Goal: Navigation & Orientation: Find specific page/section

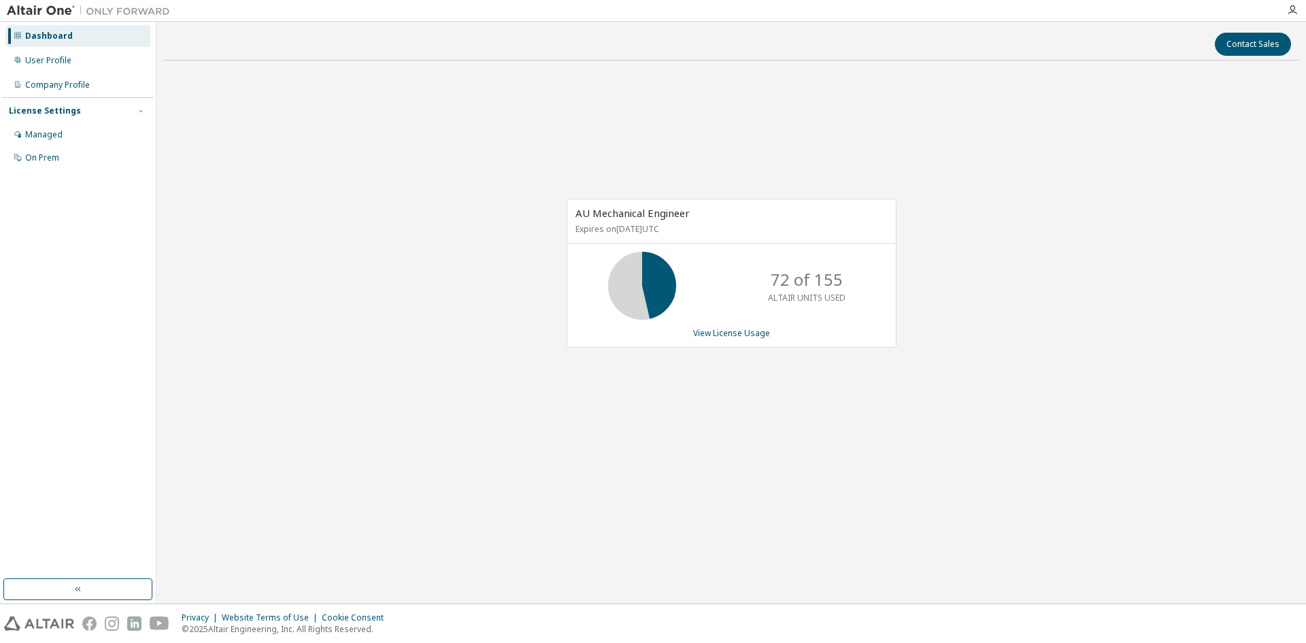
click at [629, 496] on div "Contact Sales AU Mechanical Engineer Expires on [DATE] UTC 72 of 155 ALTAIR UNI…" at bounding box center [731, 313] width 1136 height 568
